Goal: Find specific page/section: Find specific page/section

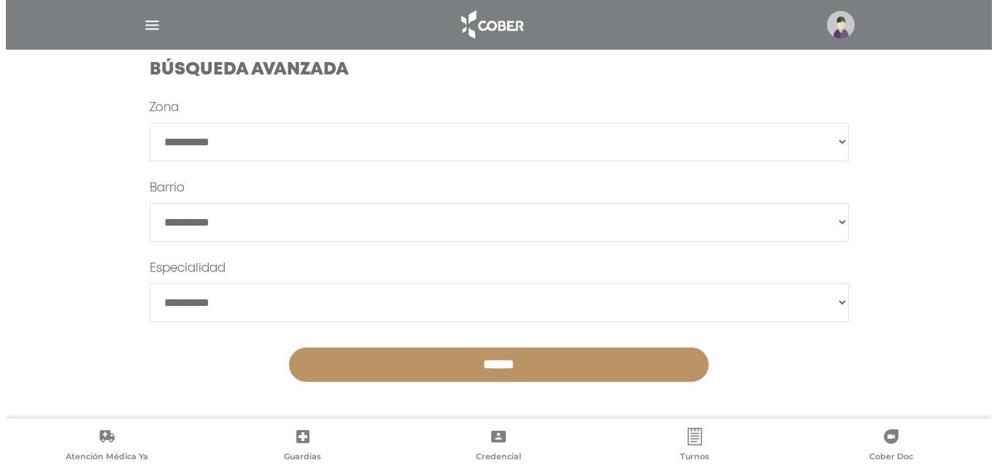
scroll to position [445, 0]
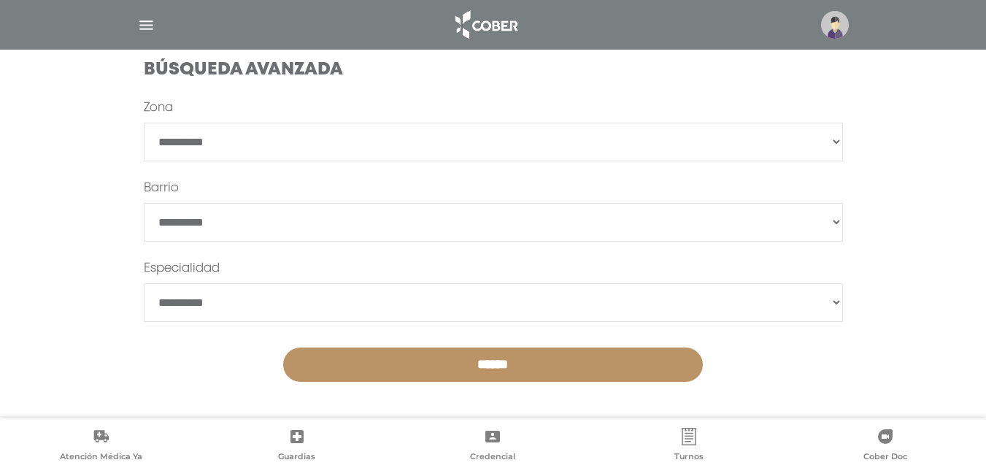
click at [152, 23] on img "button" at bounding box center [146, 25] width 18 height 18
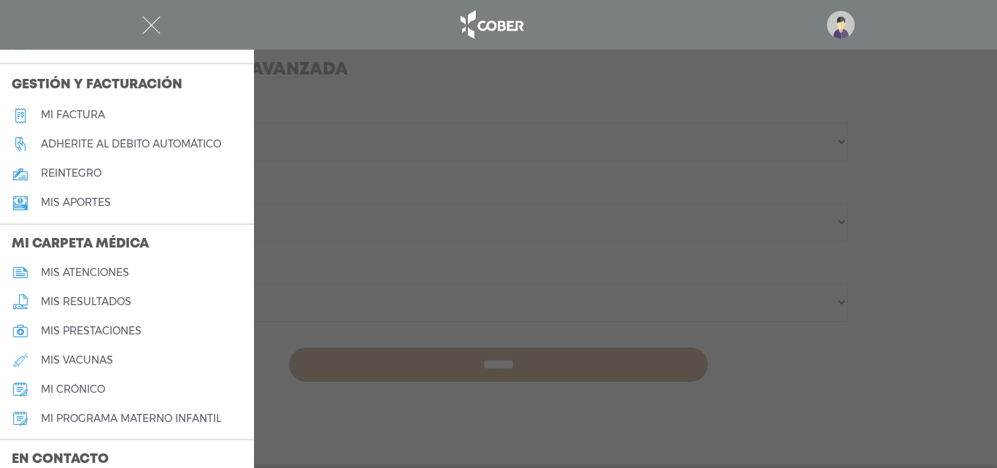
scroll to position [584, 0]
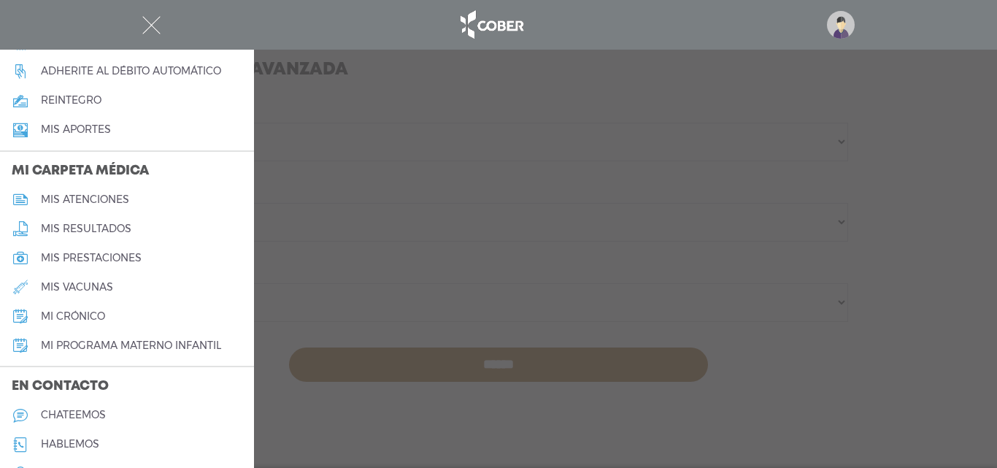
drag, startPoint x: 34, startPoint y: 169, endPoint x: 215, endPoint y: 166, distance: 180.3
click at [215, 166] on h3 "Mi carpeta médica" at bounding box center [127, 172] width 254 height 28
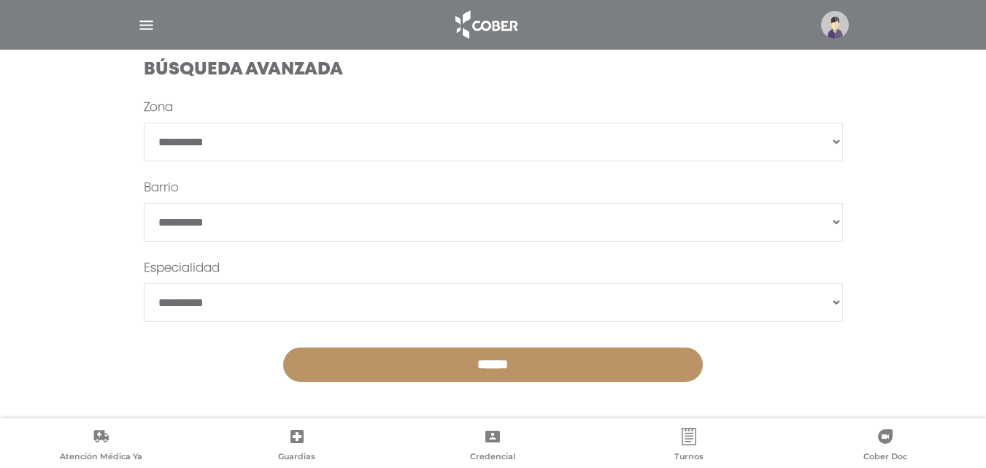
click at [149, 25] on img "button" at bounding box center [146, 25] width 18 height 18
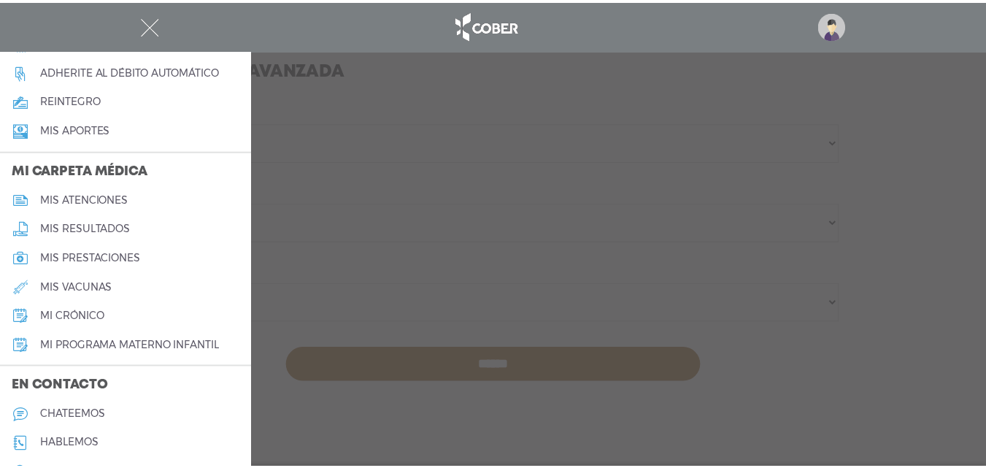
scroll to position [658, 0]
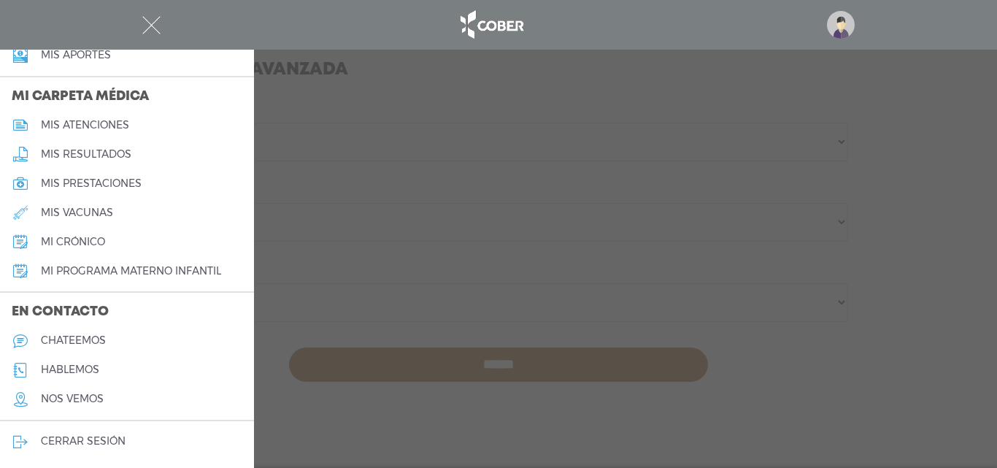
click at [153, 274] on h5 "mi programa materno infantil" at bounding box center [131, 271] width 180 height 12
